Goal: Find specific page/section: Find specific page/section

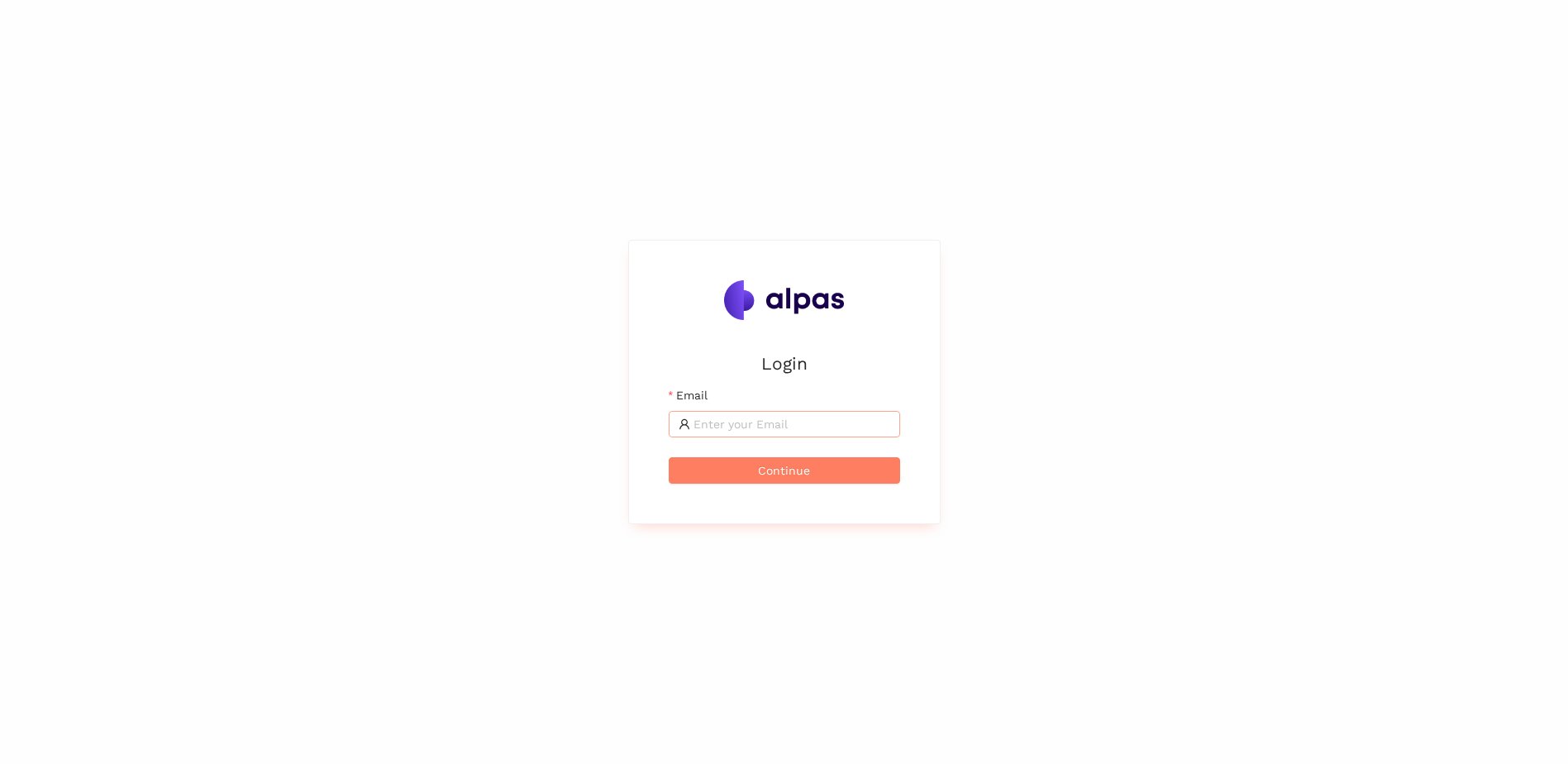
click at [748, 429] on input "Email" at bounding box center [792, 424] width 197 height 18
type input "[DOMAIN_NAME][EMAIL_ADDRESS][DOMAIN_NAME]"
click at [731, 473] on button "Continue" at bounding box center [784, 471] width 232 height 27
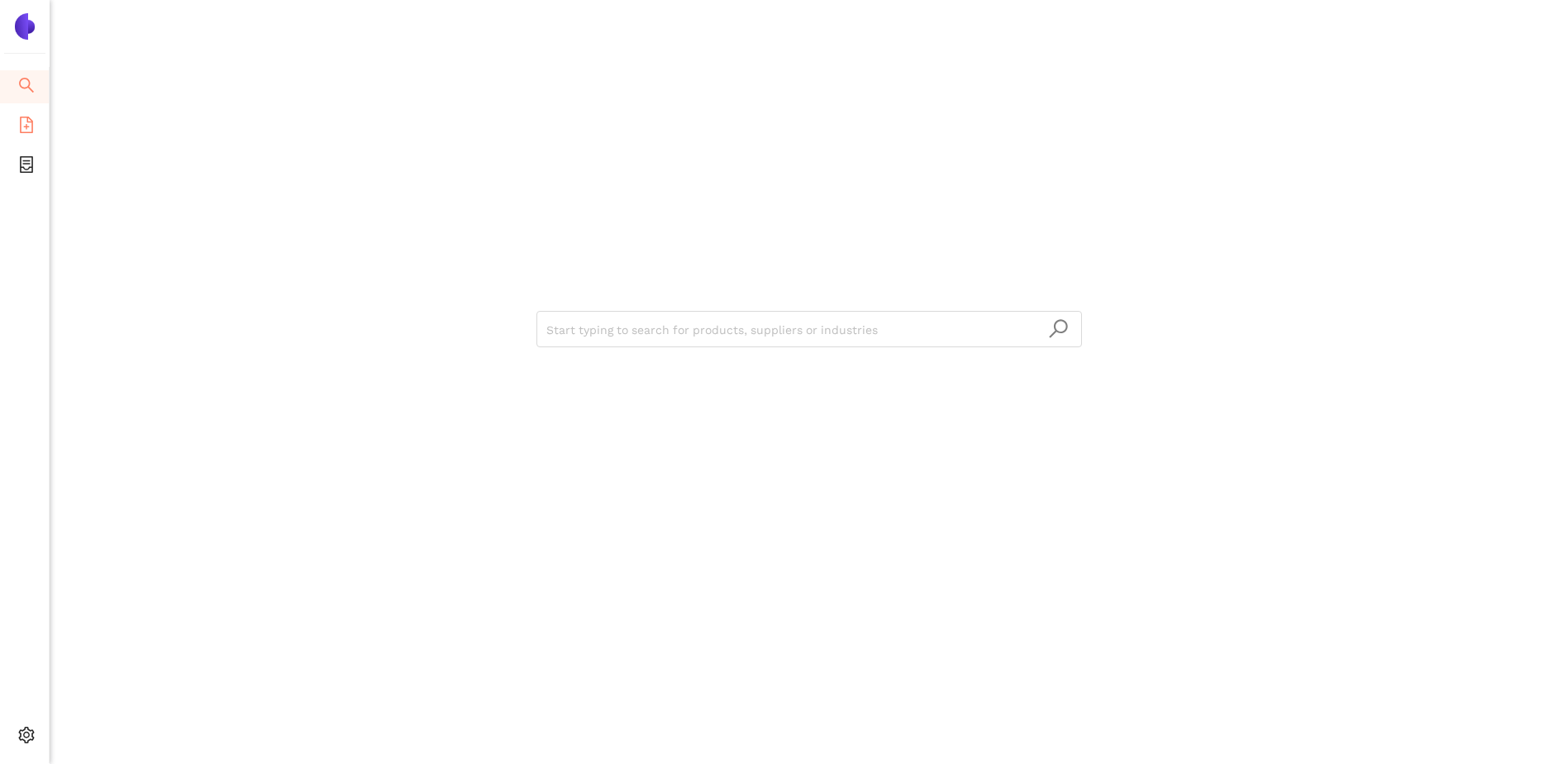
click at [32, 119] on icon "file-add" at bounding box center [26, 125] width 17 height 17
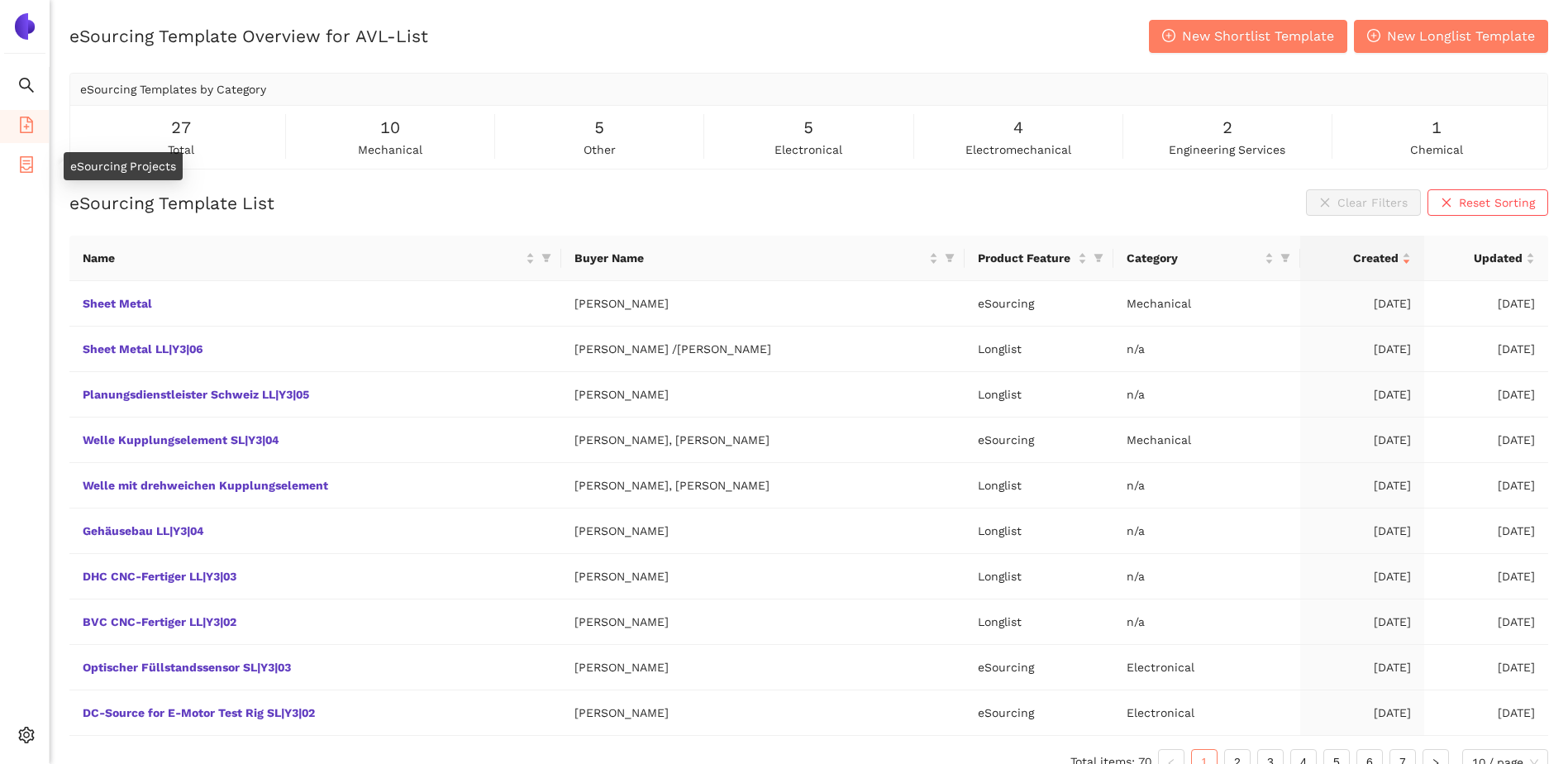
click at [32, 161] on icon "container" at bounding box center [26, 164] width 13 height 17
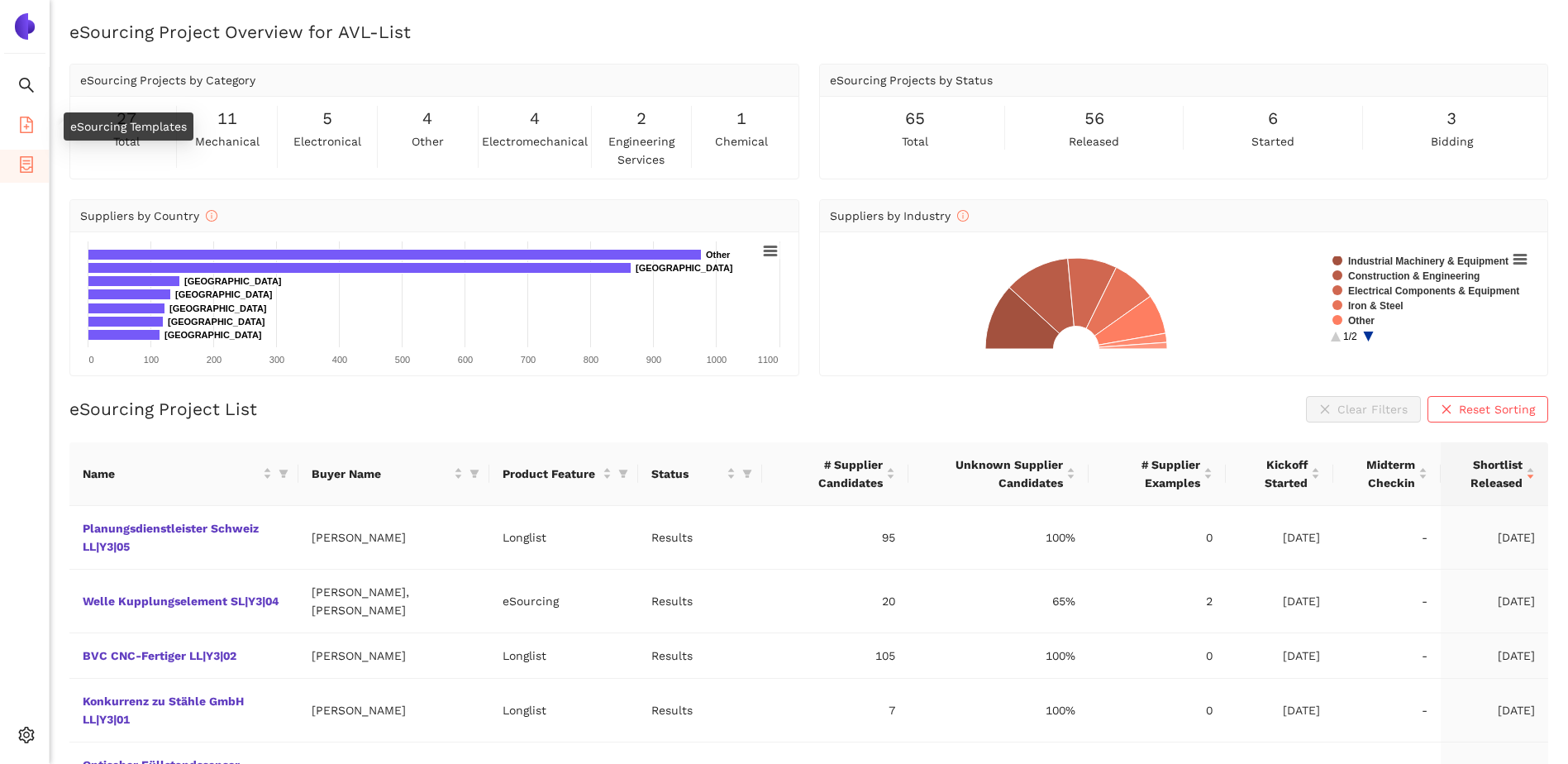
click at [36, 131] on li "eSourcing Templates" at bounding box center [24, 126] width 49 height 33
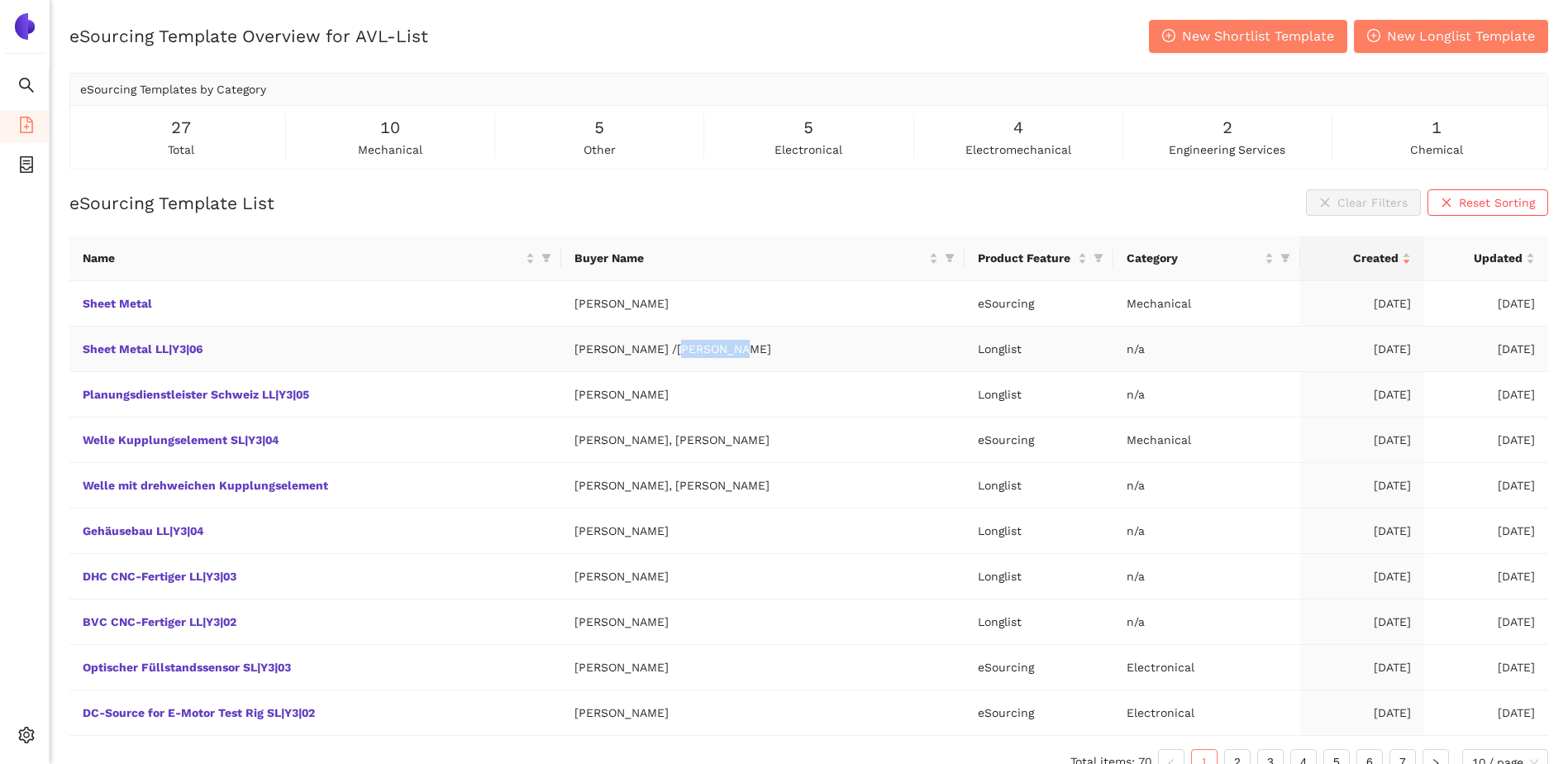
drag, startPoint x: 702, startPoint y: 356, endPoint x: 669, endPoint y: 359, distance: 33.1
click at [669, 359] on td "Martin Fellner /Tse Alice" at bounding box center [763, 349] width 404 height 45
click at [0, 0] on link "Sheet Metal LL|Y3|06" at bounding box center [0, 0] width 0 height 0
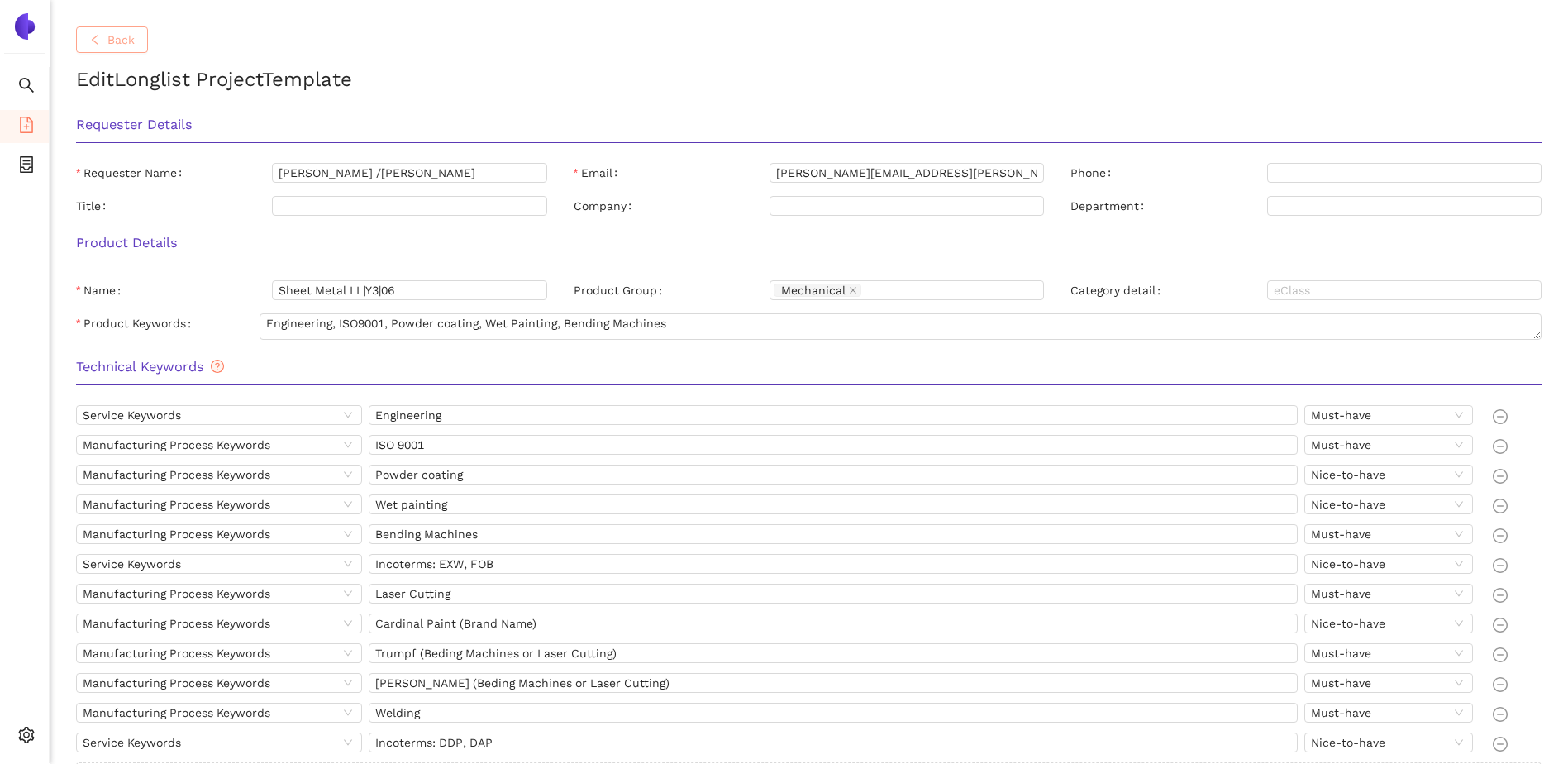
click at [123, 43] on span "Back" at bounding box center [121, 39] width 28 height 18
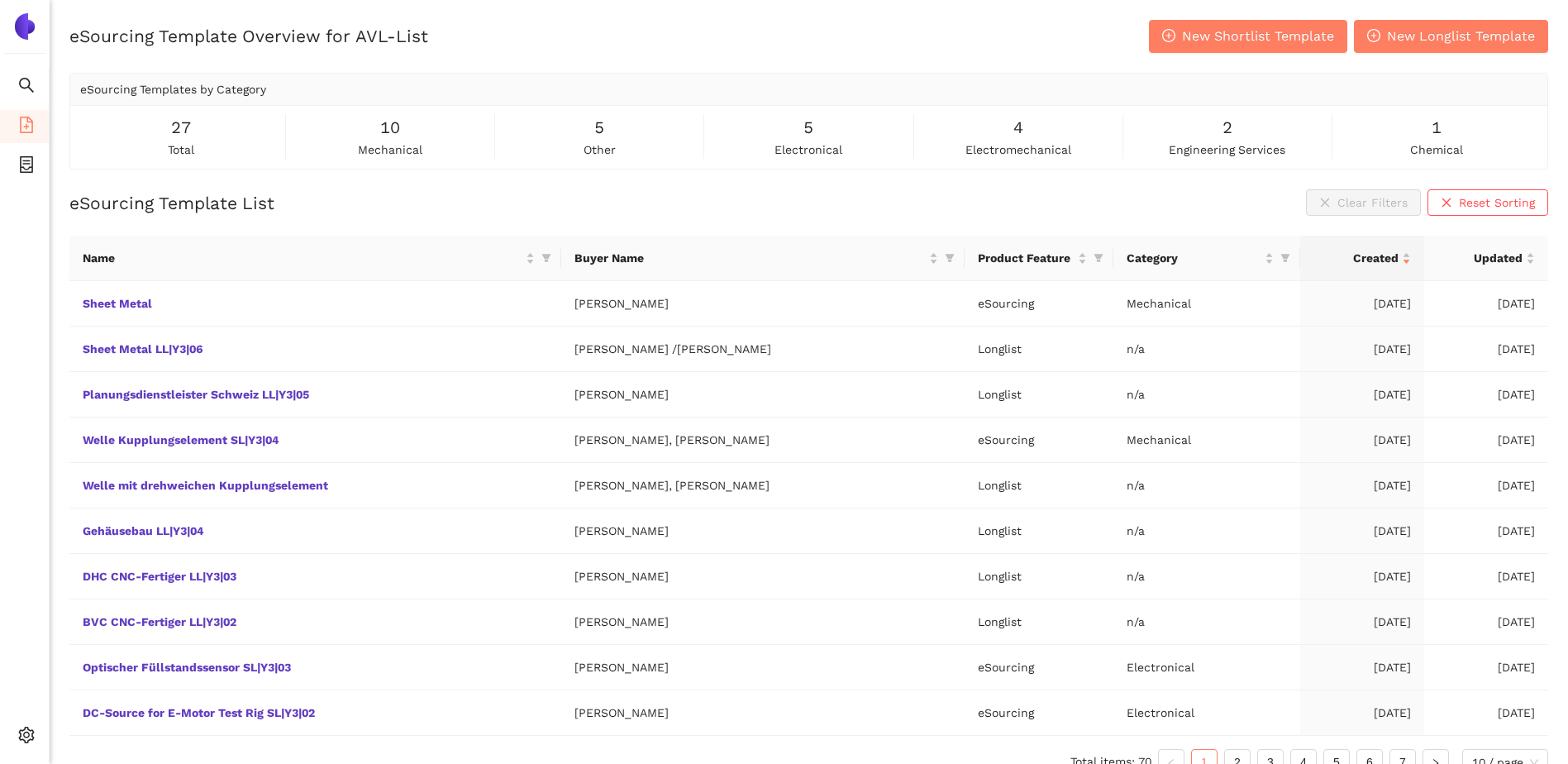
click at [694, 194] on div "eSourcing Template List Clear Filters Reset Sorting" at bounding box center [809, 202] width 1479 height 27
drag, startPoint x: 726, startPoint y: 344, endPoint x: 670, endPoint y: 353, distance: 56.7
click at [670, 353] on td "Martin Fellner /Tse Alice" at bounding box center [763, 349] width 404 height 45
copy td "Tse Alice"
click at [756, 209] on div "eSourcing Template List Clear Filters Reset Sorting" at bounding box center [809, 202] width 1479 height 27
